Goal: Information Seeking & Learning: Learn about a topic

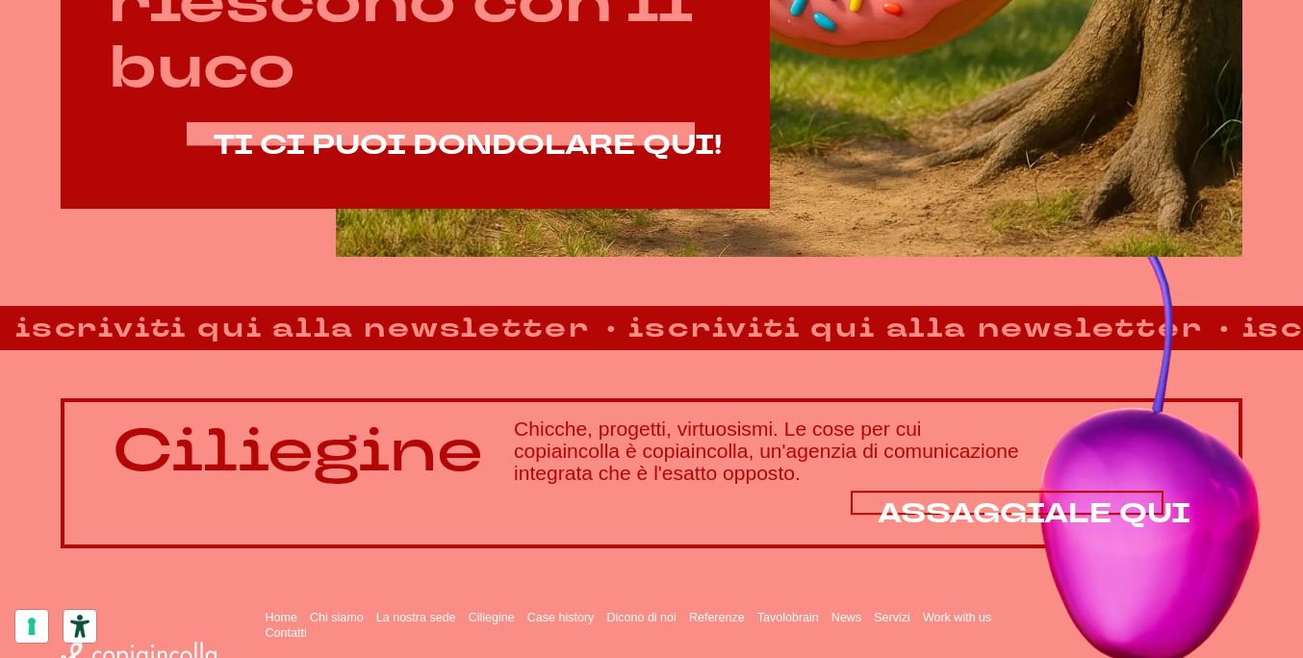
scroll to position [1117, 0]
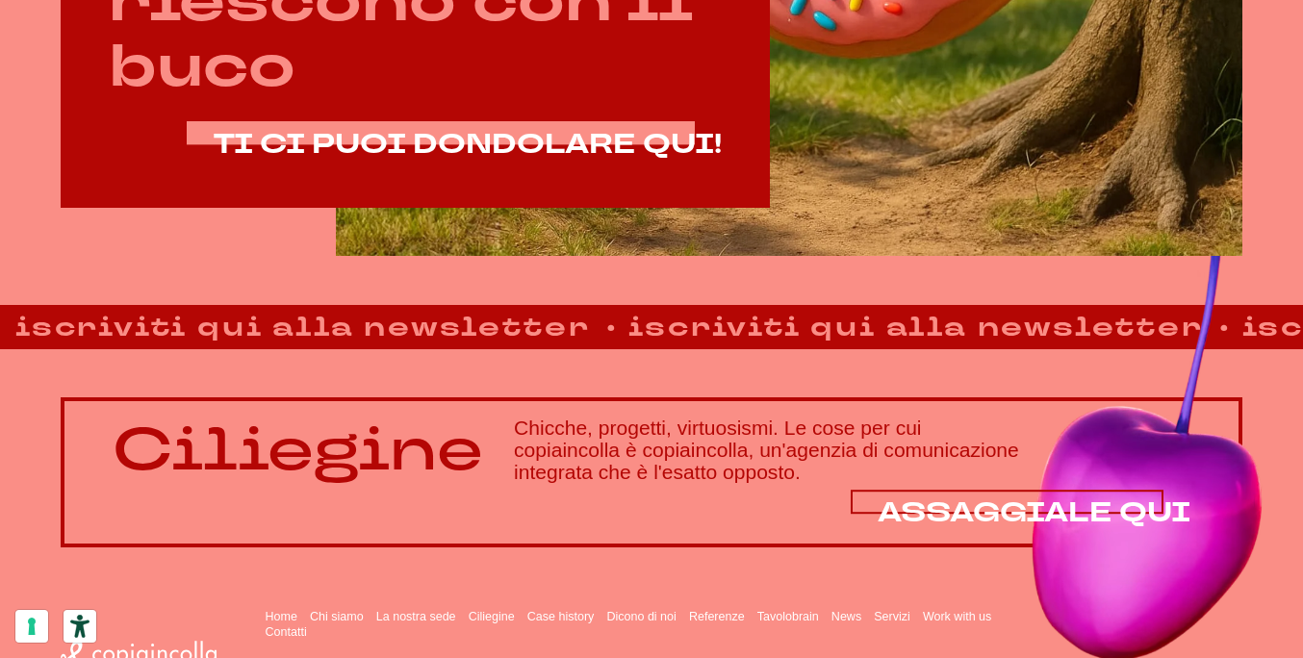
click at [948, 505] on span "ASSAGGIALE QUI" at bounding box center [1034, 513] width 313 height 37
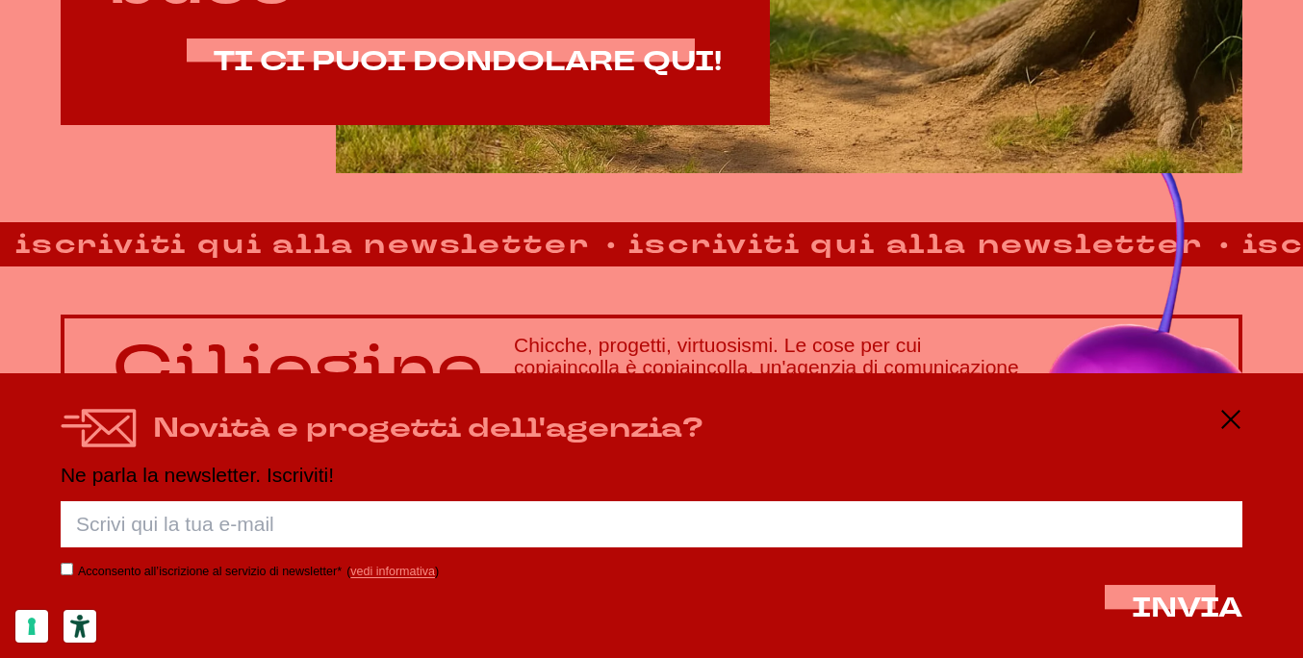
scroll to position [1200, 0]
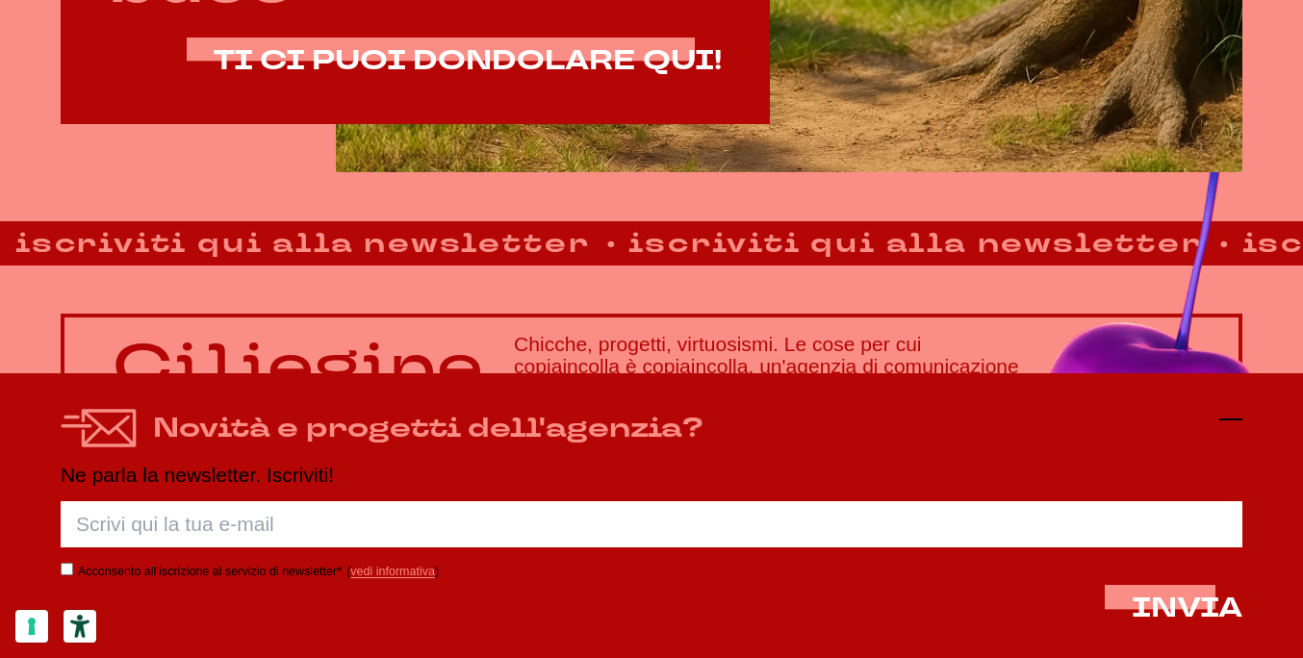
click at [1228, 428] on icon at bounding box center [1231, 419] width 23 height 23
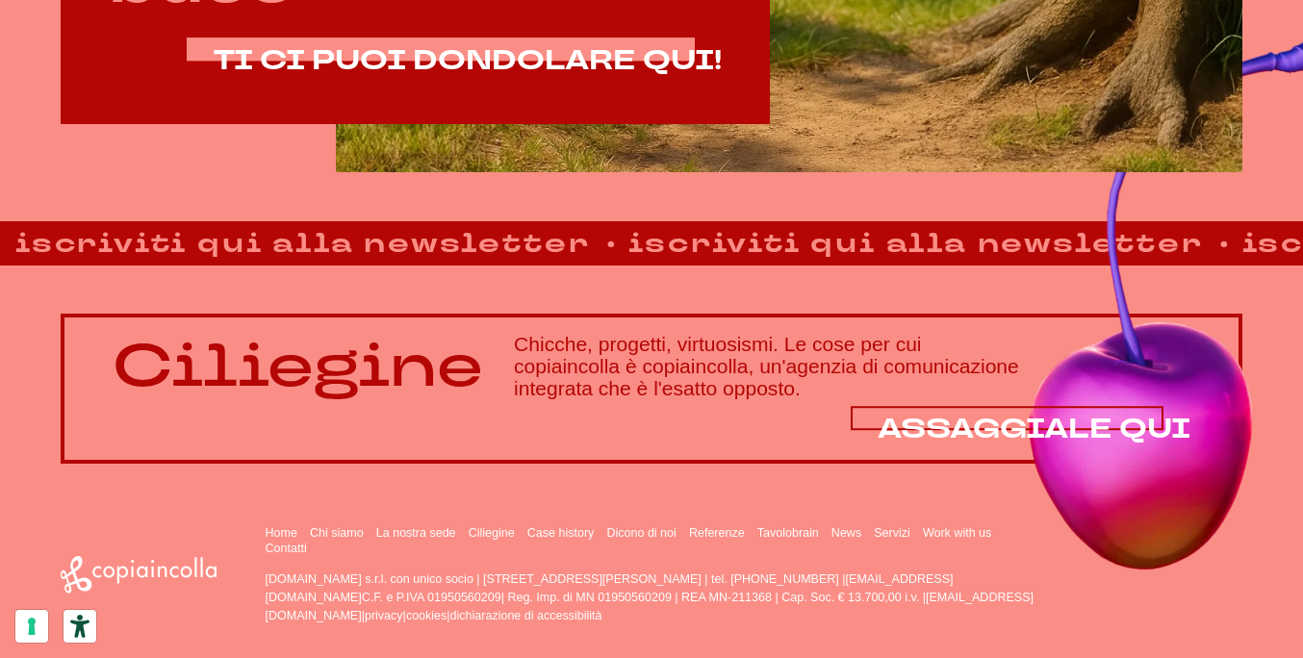
click at [927, 437] on span "ASSAGGIALE QUI" at bounding box center [1034, 429] width 313 height 37
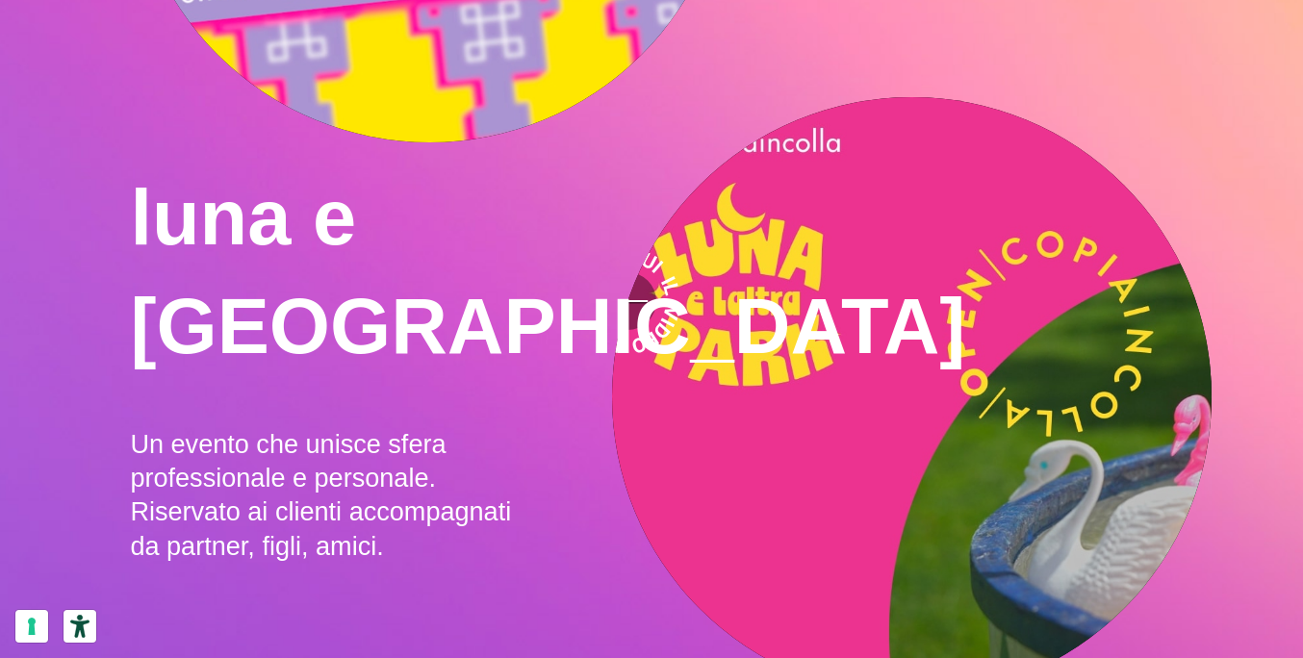
scroll to position [1607, 0]
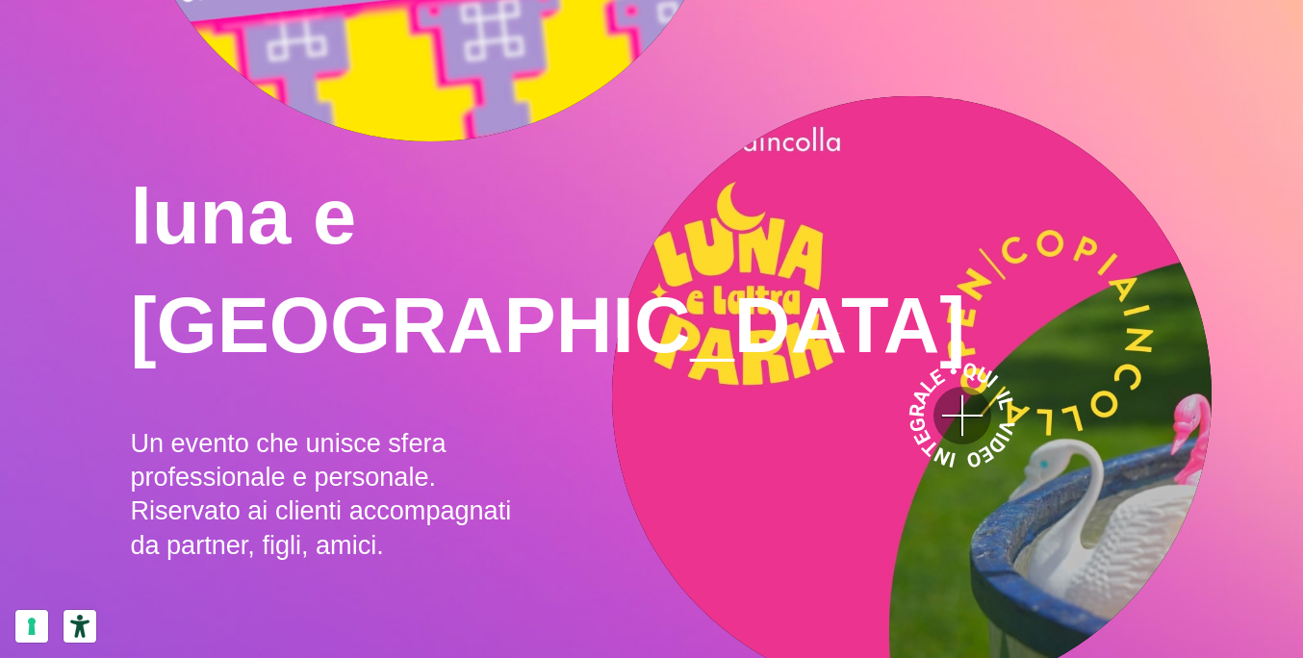
click at [963, 417] on video ">" at bounding box center [912, 396] width 600 height 600
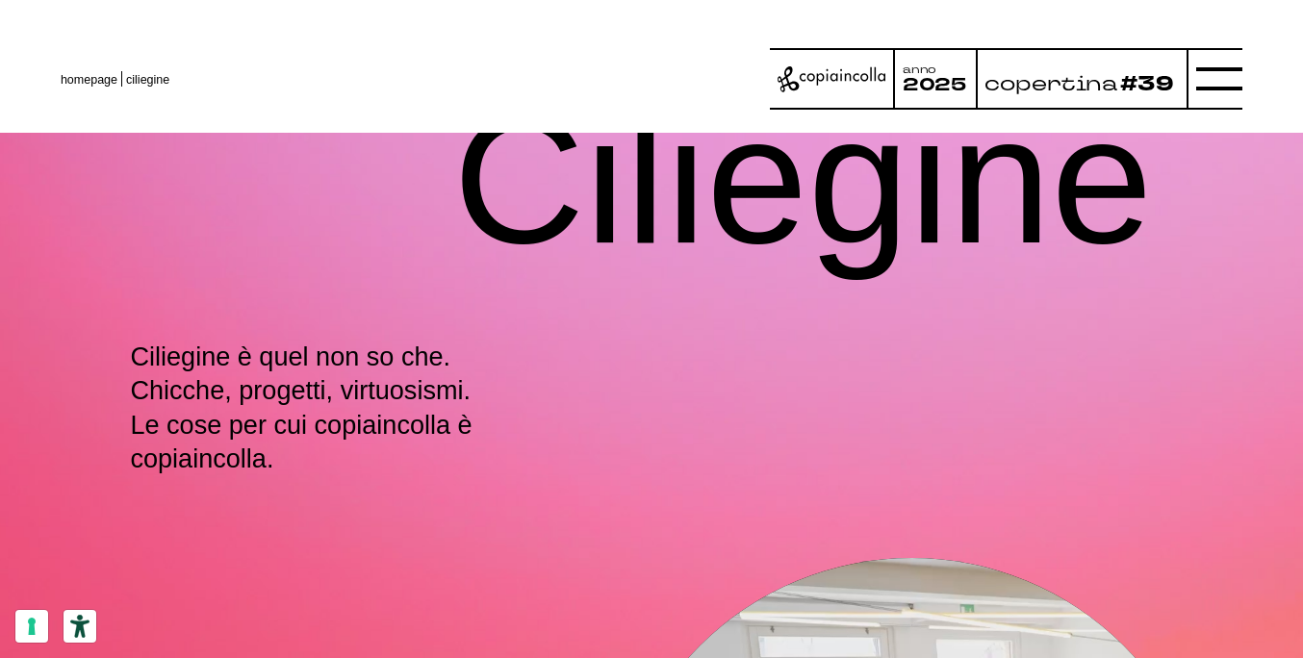
scroll to position [0, 0]
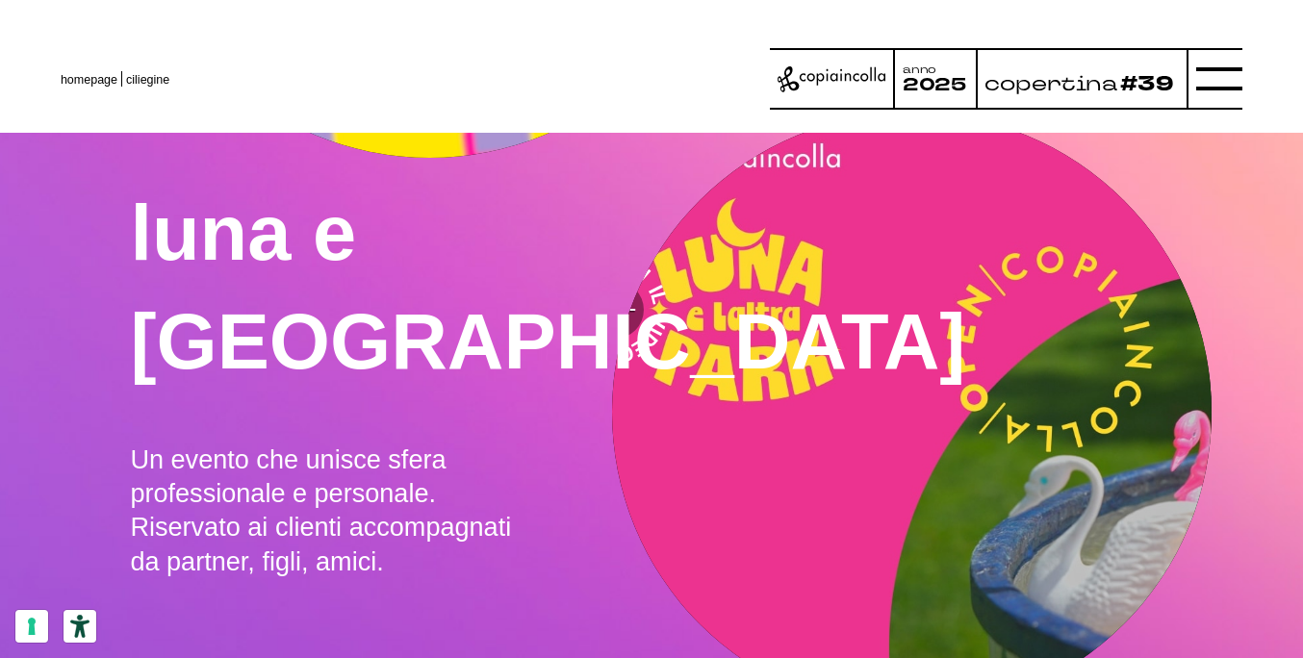
scroll to position [1589, 0]
click at [529, 253] on h2 "luna e [GEOGRAPHIC_DATA]" at bounding box center [651, 288] width 1043 height 219
click at [275, 444] on p "Un evento che unisce sfera professionale e personale. Riservato ai clienti acco…" at bounding box center [338, 512] width 417 height 136
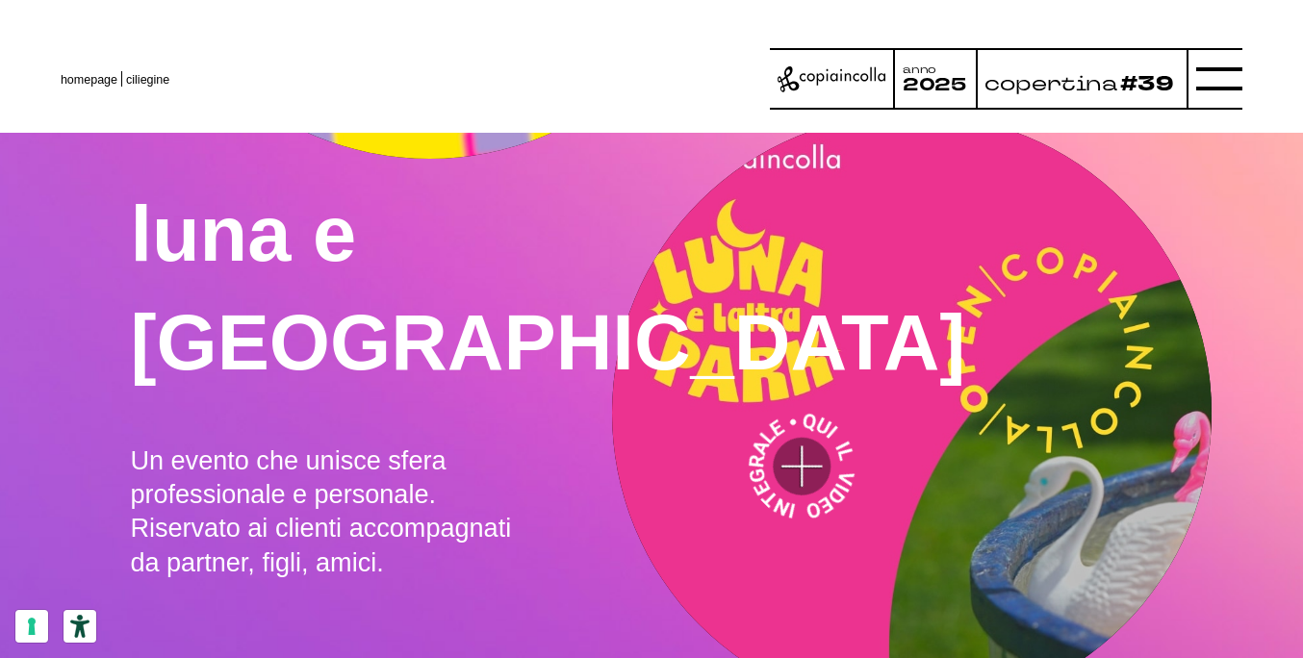
click at [825, 477] on video ">" at bounding box center [912, 414] width 600 height 600
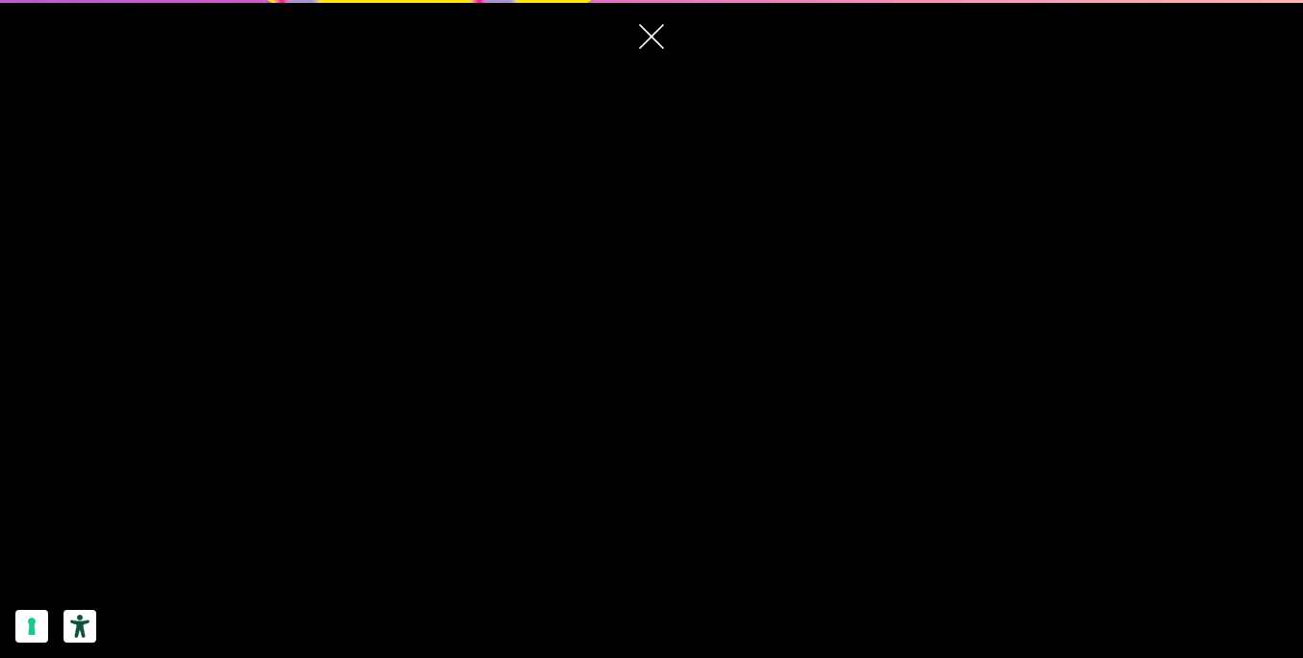
scroll to position [1703, 0]
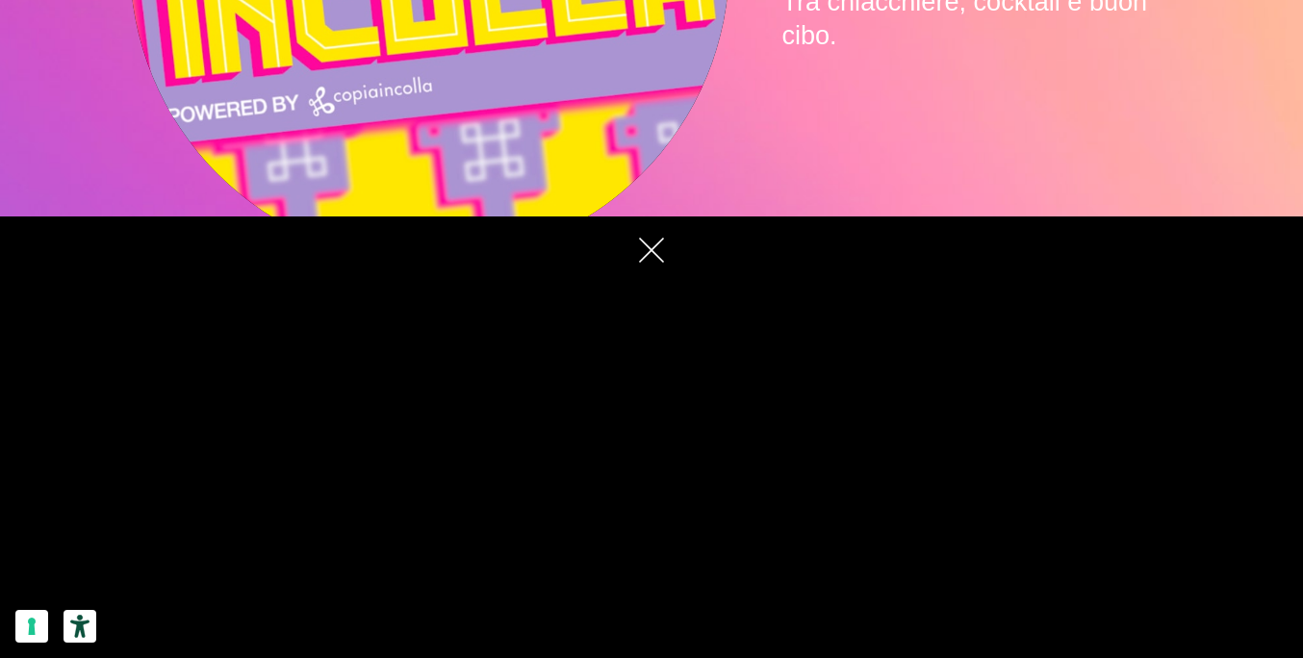
click at [660, 544] on div at bounding box center [651, 546] width 1303 height 658
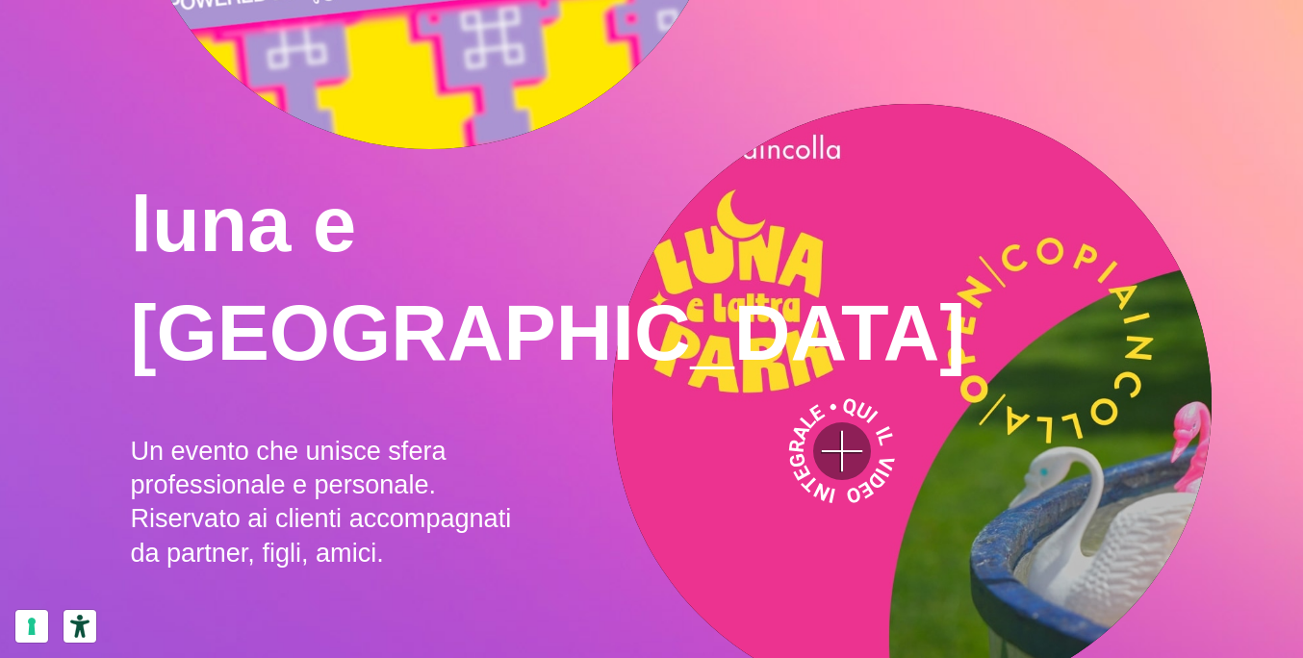
click at [842, 456] on video ">" at bounding box center [912, 404] width 600 height 600
